Goal: Information Seeking & Learning: Check status

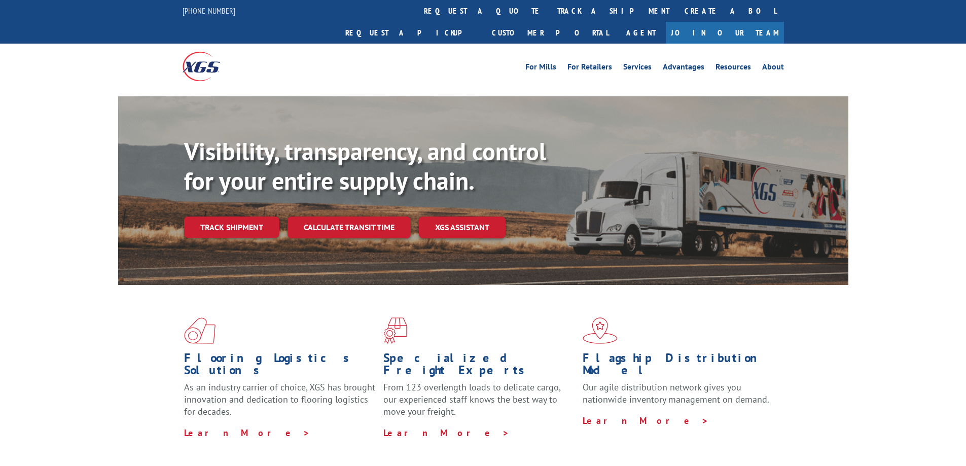
click at [269, 217] on link "Track shipment" at bounding box center [231, 227] width 95 height 21
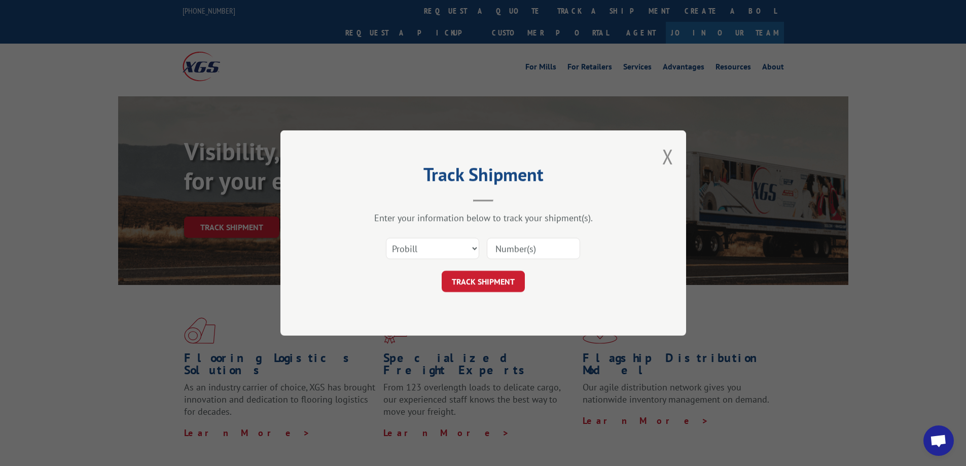
drag, startPoint x: 438, startPoint y: 237, endPoint x: 439, endPoint y: 256, distance: 18.3
click at [439, 238] on div "Select category... Probill BOL PO" at bounding box center [432, 248] width 92 height 23
click at [443, 253] on select "Select category... Probill BOL PO" at bounding box center [432, 248] width 93 height 21
click at [386, 238] on select "Select category... Probill BOL PO" at bounding box center [432, 248] width 93 height 21
drag, startPoint x: 456, startPoint y: 249, endPoint x: 452, endPoint y: 258, distance: 9.5
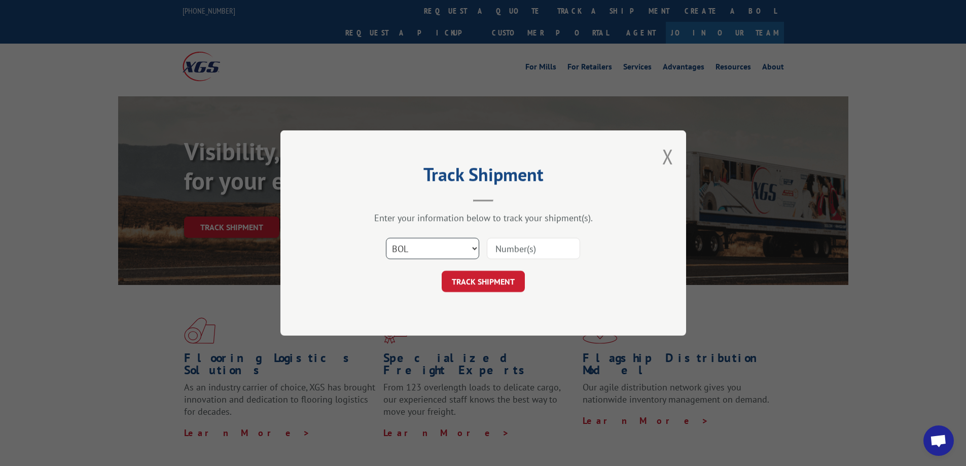
click at [457, 249] on select "Select category... Probill BOL PO" at bounding box center [432, 248] width 93 height 21
select select "probill"
click at [386, 238] on select "Select category... Probill BOL PO" at bounding box center [432, 248] width 93 height 21
click at [509, 254] on input at bounding box center [533, 248] width 93 height 21
click at [514, 242] on input at bounding box center [533, 248] width 93 height 21
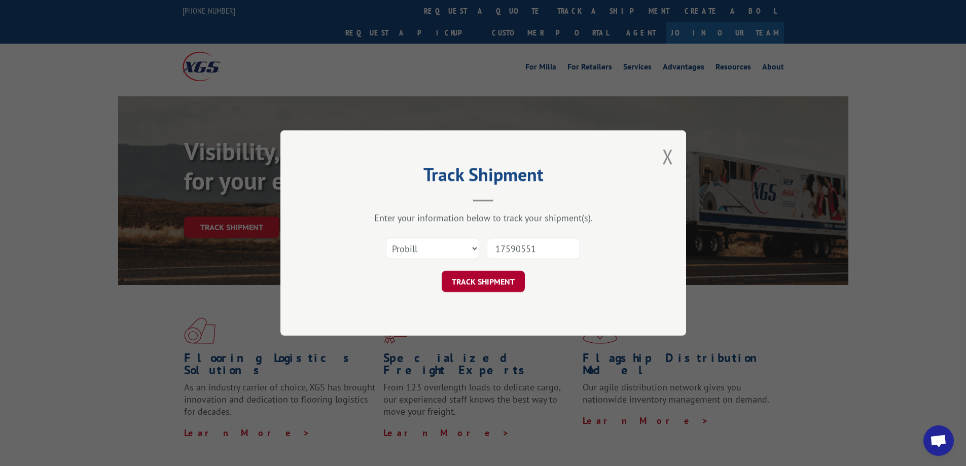
type input "17590551"
click at [469, 281] on button "TRACK SHIPMENT" at bounding box center [483, 281] width 83 height 21
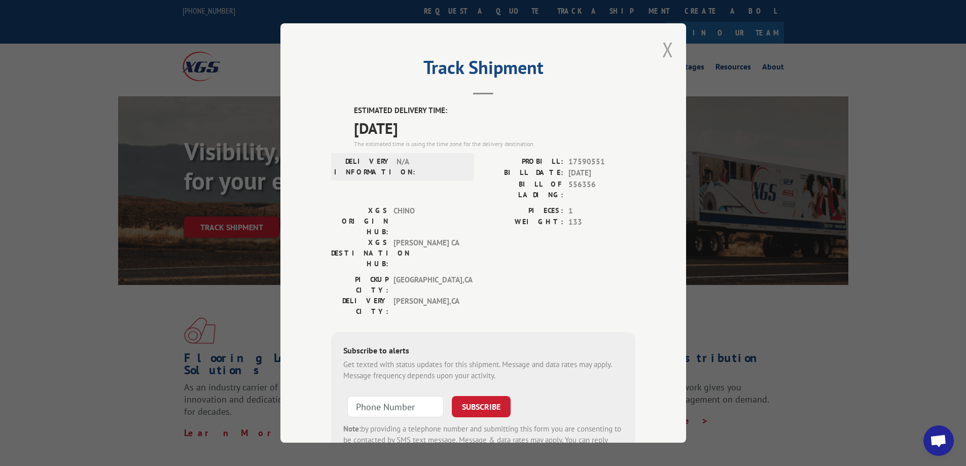
click at [663, 54] on button "Close modal" at bounding box center [667, 49] width 11 height 27
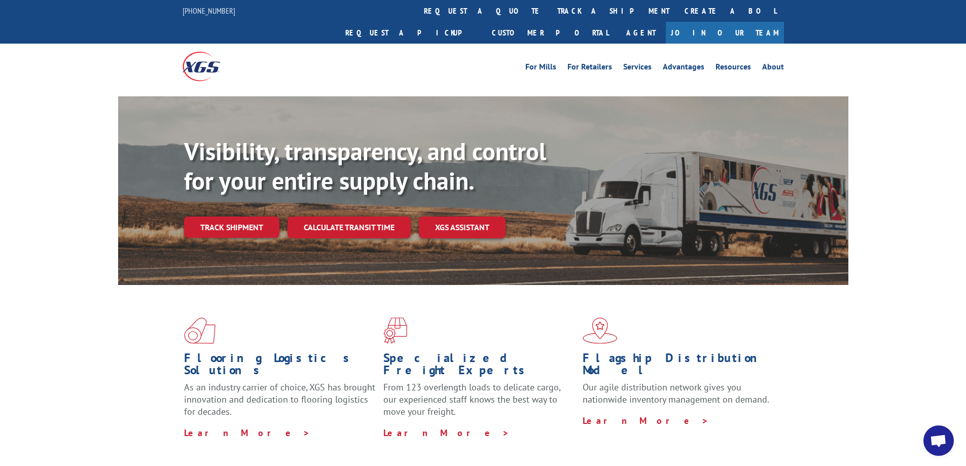
click at [253, 217] on link "Track shipment" at bounding box center [231, 227] width 95 height 21
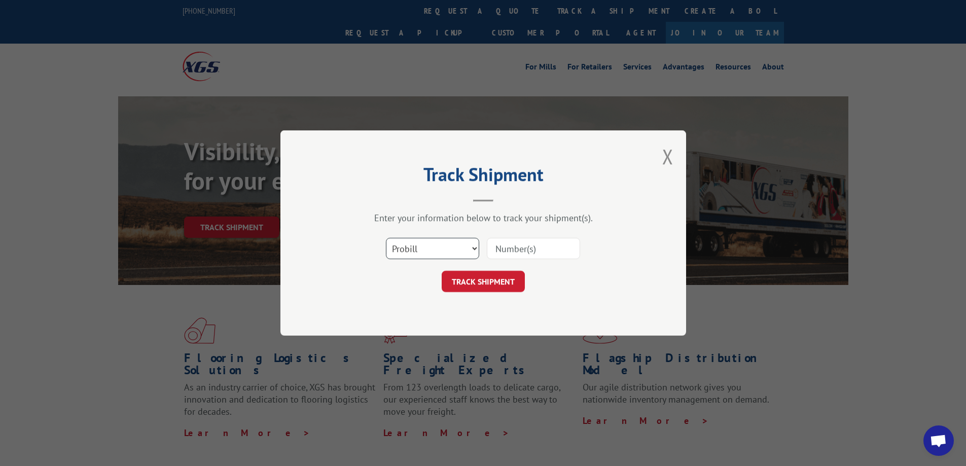
click at [448, 252] on select "Select category... Probill BOL PO" at bounding box center [432, 248] width 93 height 21
click at [551, 249] on input at bounding box center [533, 248] width 93 height 21
type input "17592455"
click at [495, 290] on button "TRACK SHIPMENT" at bounding box center [483, 281] width 83 height 21
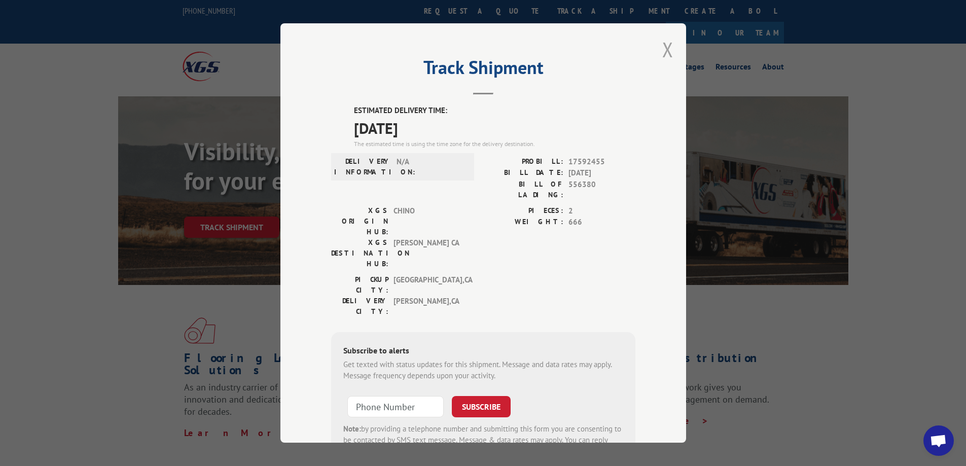
drag, startPoint x: 675, startPoint y: 48, endPoint x: 668, endPoint y: 56, distance: 10.1
click at [675, 49] on div "Track Shipment ESTIMATED DELIVERY TIME: [DATE] The estimated time is using the …" at bounding box center [483, 232] width 406 height 419
click at [663, 61] on button "Close modal" at bounding box center [667, 49] width 11 height 27
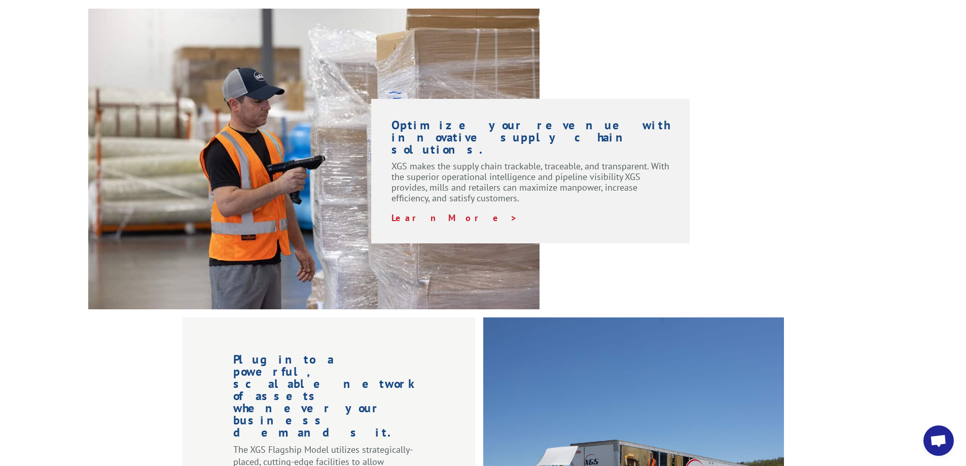
scroll to position [730, 0]
